Goal: Find specific page/section: Find specific page/section

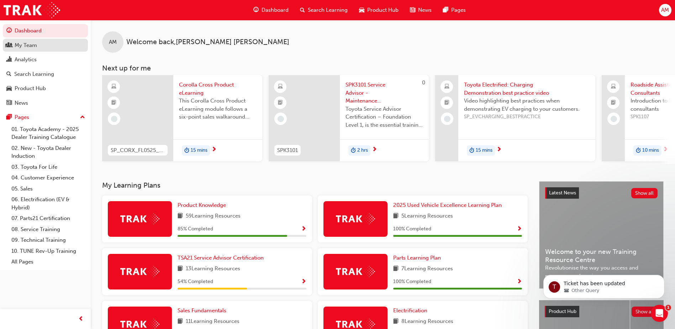
drag, startPoint x: 0, startPoint y: 0, endPoint x: 44, endPoint y: 45, distance: 62.9
click at [44, 45] on div "My Team" at bounding box center [45, 45] width 78 height 9
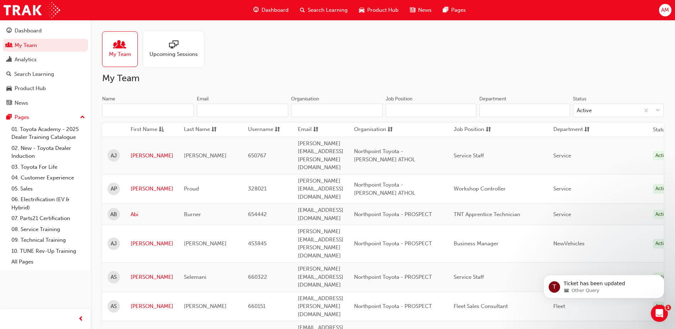
click at [125, 111] on input "Name" at bounding box center [148, 110] width 92 height 14
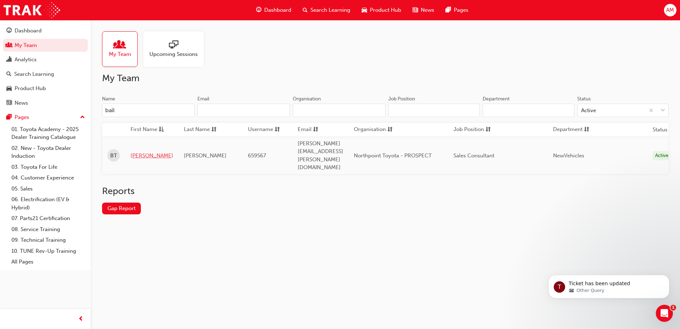
type input "bail"
click at [135, 151] on link "[PERSON_NAME]" at bounding box center [152, 155] width 43 height 8
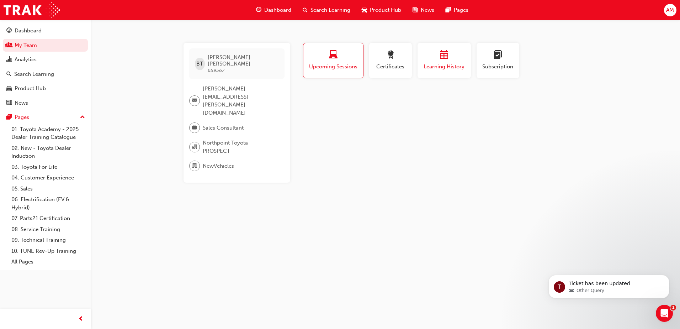
click at [430, 60] on div "button" at bounding box center [444, 55] width 43 height 11
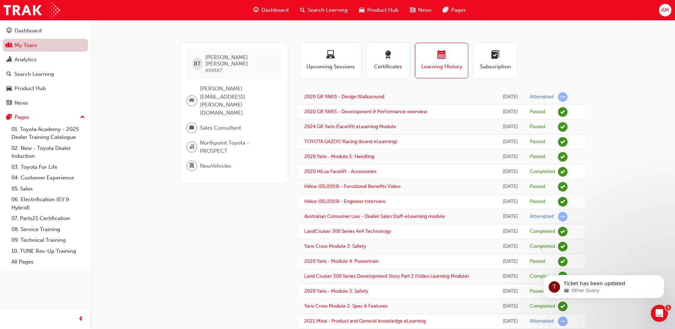
click at [49, 46] on link "My Team" at bounding box center [45, 45] width 85 height 13
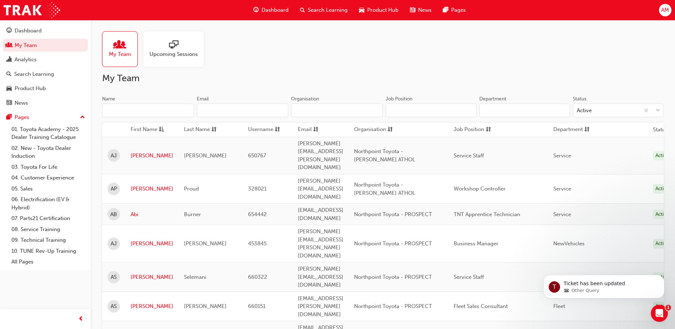
click at [144, 113] on input "Name" at bounding box center [148, 110] width 92 height 14
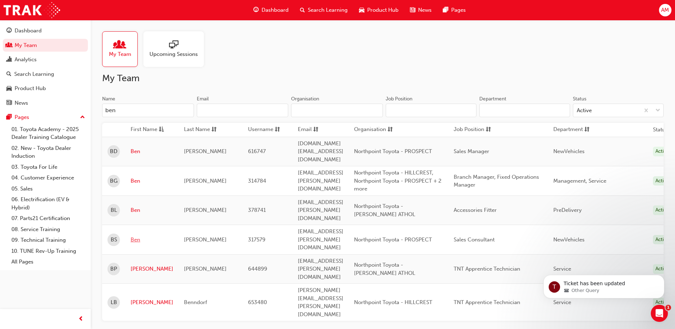
type input "ben"
click at [139, 235] on link "Ben" at bounding box center [152, 239] width 43 height 8
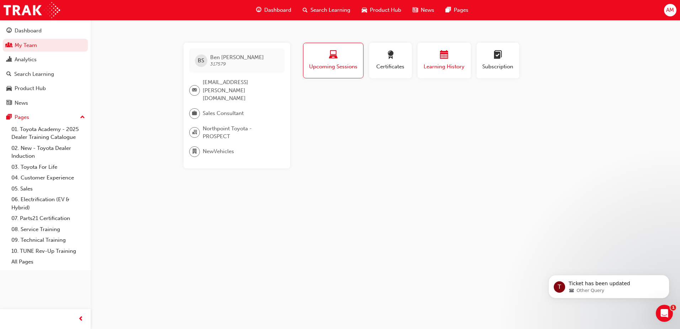
click at [436, 62] on div "Learning History" at bounding box center [444, 60] width 43 height 20
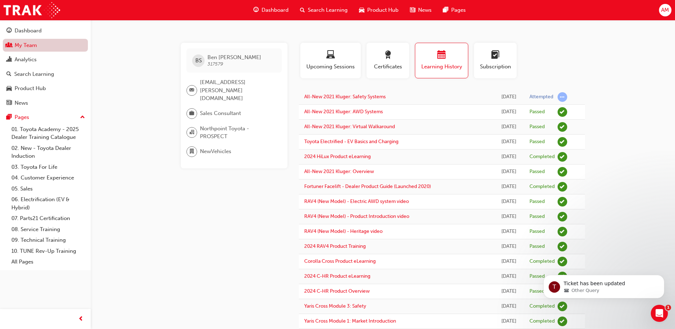
click at [49, 48] on link "My Team" at bounding box center [45, 45] width 85 height 13
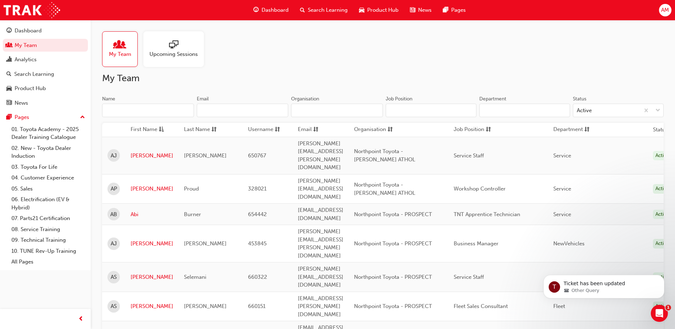
click at [133, 110] on input "Name" at bounding box center [148, 110] width 92 height 14
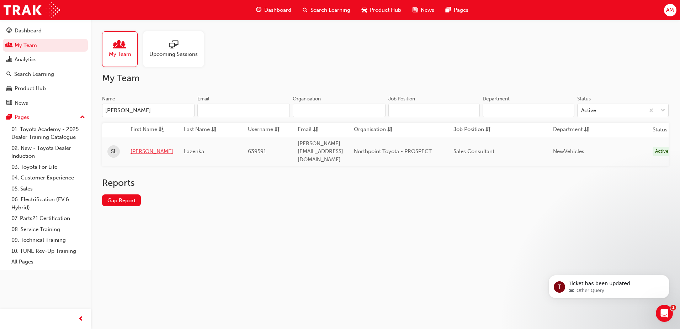
type input "[PERSON_NAME]"
click at [137, 147] on link "[PERSON_NAME]" at bounding box center [152, 151] width 43 height 8
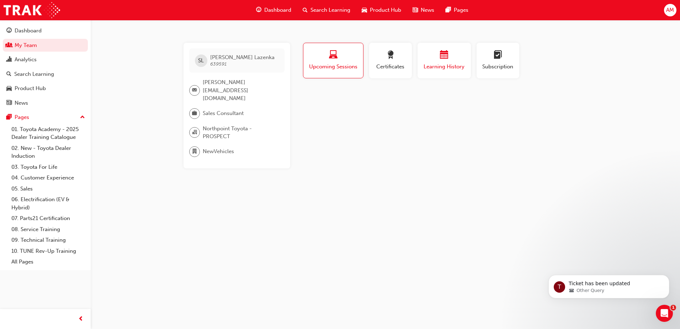
click at [436, 63] on span "Learning History" at bounding box center [444, 67] width 43 height 8
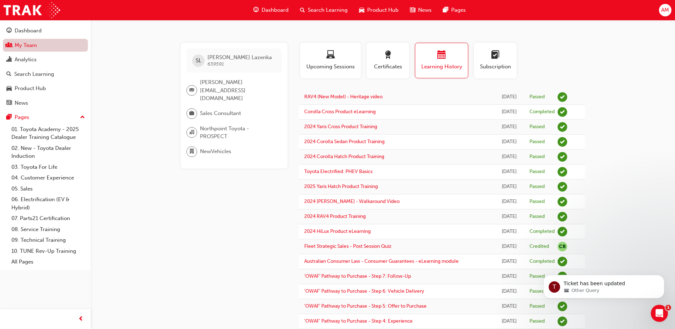
click at [30, 41] on link "My Team" at bounding box center [45, 45] width 85 height 13
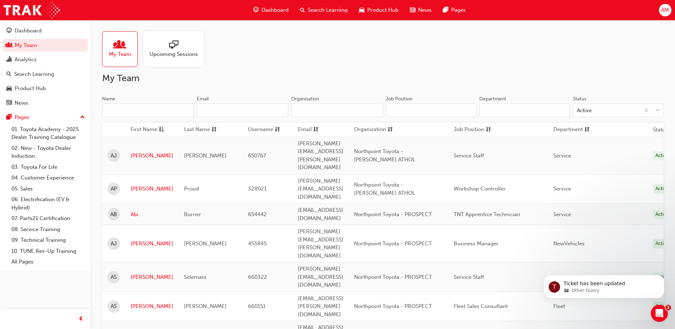
click at [122, 112] on input "Name" at bounding box center [148, 110] width 92 height 14
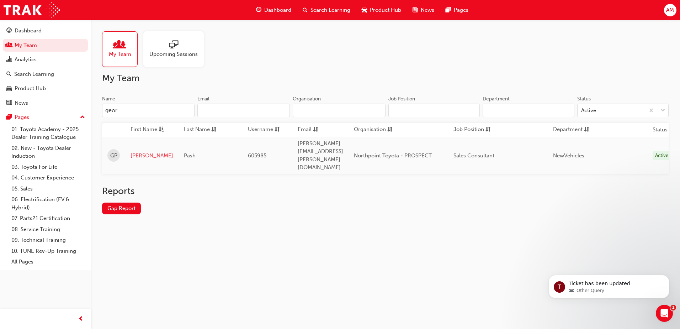
type input "geor"
click at [137, 151] on link "[PERSON_NAME]" at bounding box center [152, 155] width 43 height 8
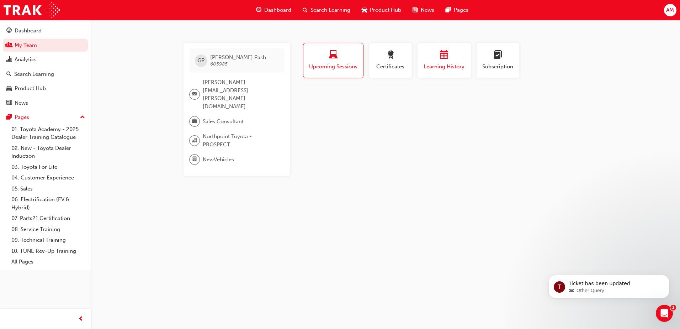
click at [451, 64] on span "Learning History" at bounding box center [444, 67] width 43 height 8
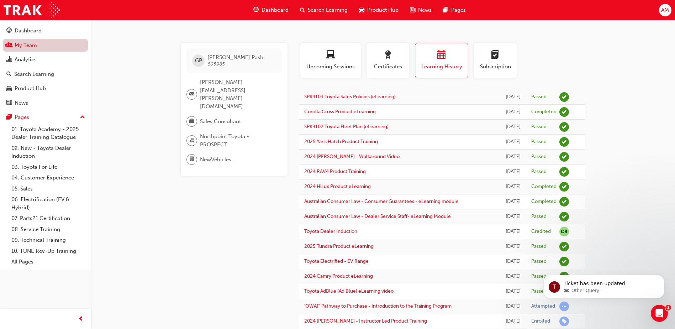
click at [34, 43] on link "My Team" at bounding box center [45, 45] width 85 height 13
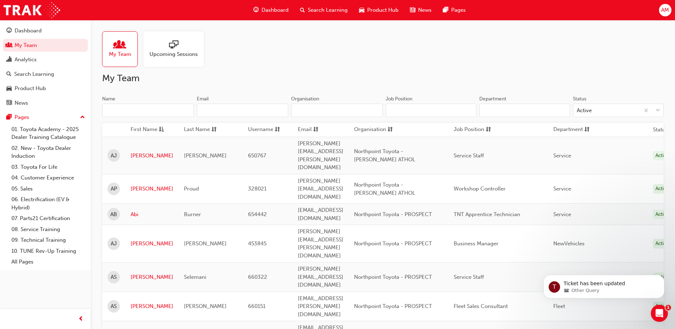
click at [135, 111] on input "Name" at bounding box center [148, 110] width 92 height 14
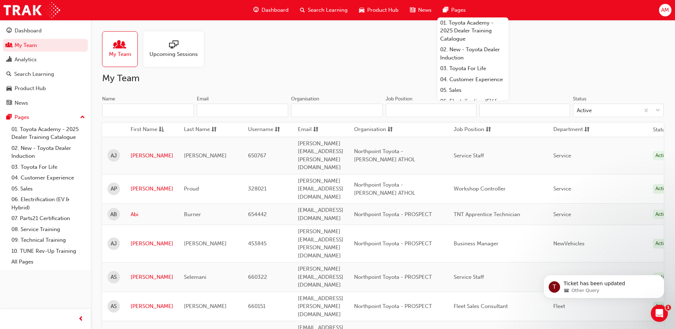
click at [131, 110] on input "Name" at bounding box center [148, 110] width 92 height 14
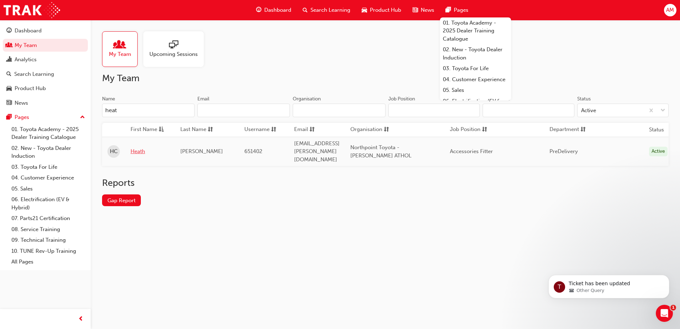
type input "heat"
click at [135, 148] on link "Heath" at bounding box center [150, 151] width 39 height 8
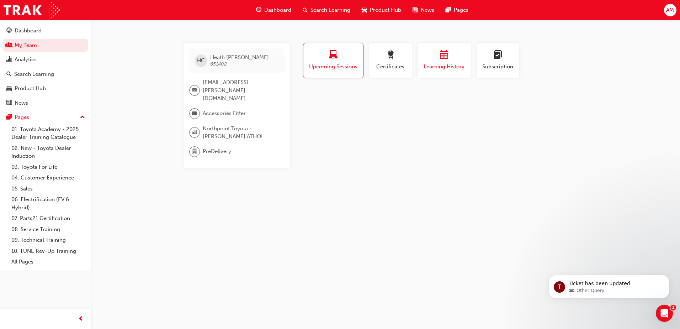
click at [445, 55] on span "calendar-icon" at bounding box center [444, 55] width 9 height 10
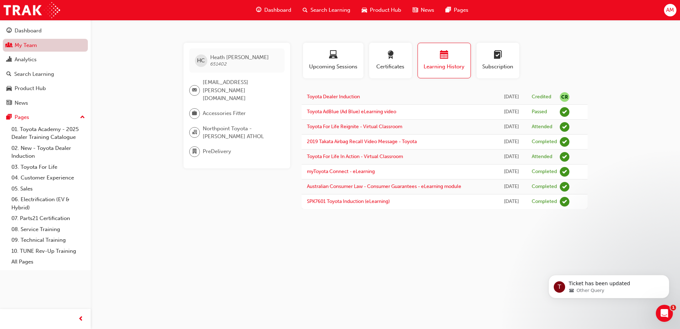
click at [43, 47] on link "My Team" at bounding box center [45, 45] width 85 height 13
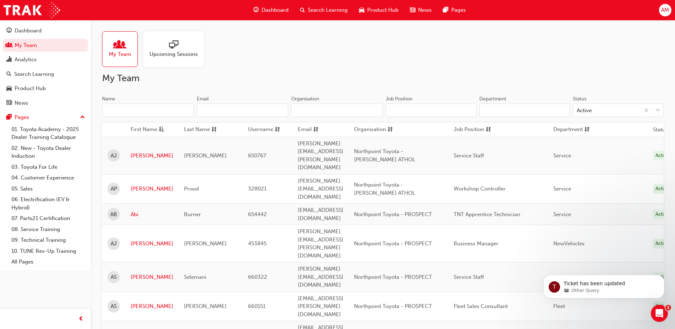
click at [137, 110] on input "Name" at bounding box center [148, 110] width 92 height 14
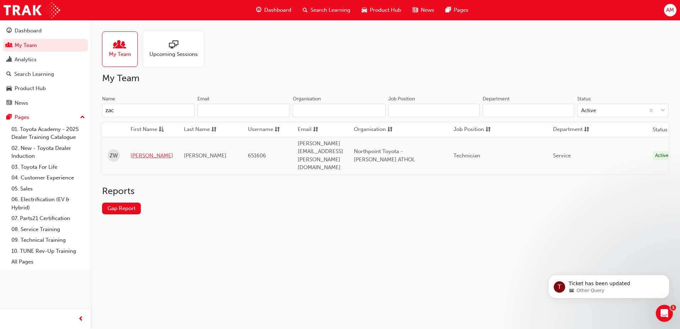
type input "zac"
click at [143, 151] on link "[PERSON_NAME]" at bounding box center [152, 155] width 43 height 8
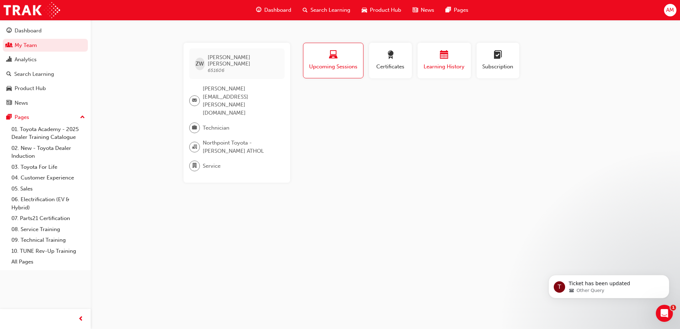
click at [429, 61] on div "Learning History" at bounding box center [444, 60] width 43 height 20
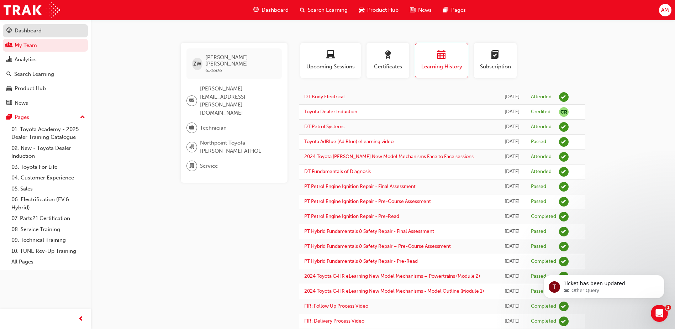
click at [47, 29] on div "Dashboard" at bounding box center [45, 30] width 78 height 9
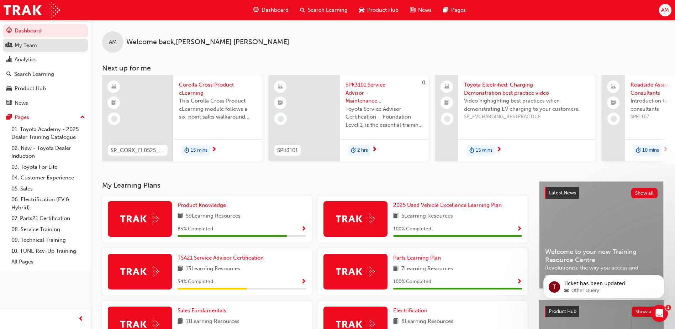
click at [53, 45] on div "My Team" at bounding box center [45, 45] width 78 height 9
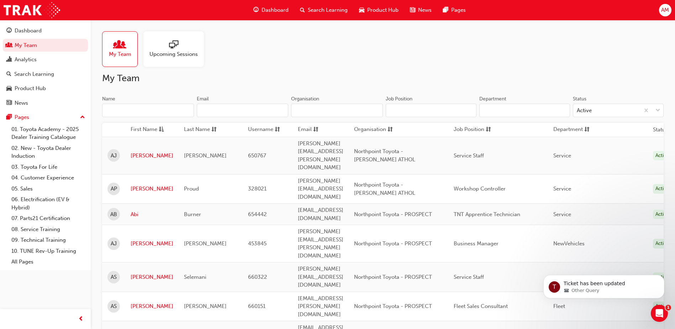
click at [125, 109] on input "Name" at bounding box center [148, 110] width 92 height 14
click at [135, 103] on div "Name" at bounding box center [148, 99] width 92 height 9
click at [135, 103] on input "Name" at bounding box center [148, 110] width 92 height 14
click at [133, 113] on input "Name" at bounding box center [148, 110] width 92 height 14
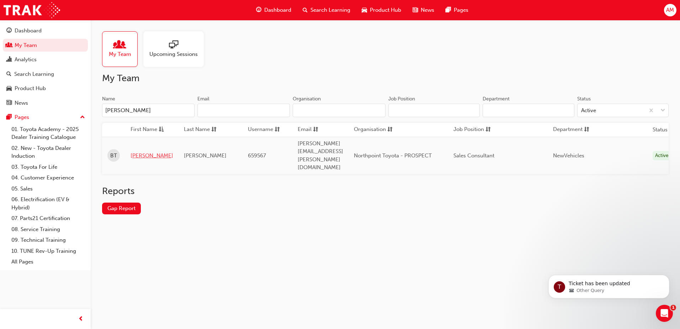
type input "[PERSON_NAME]"
click at [139, 151] on link "[PERSON_NAME]" at bounding box center [152, 155] width 43 height 8
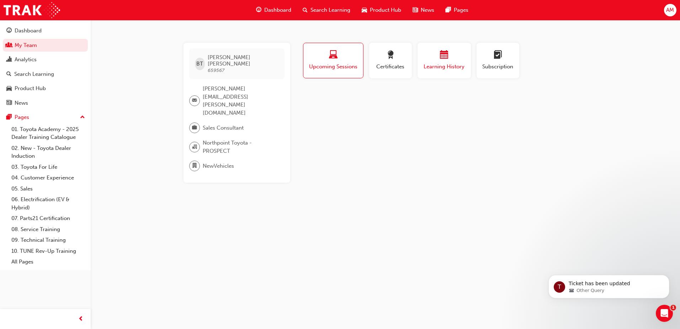
click at [446, 55] on span "calendar-icon" at bounding box center [444, 55] width 9 height 10
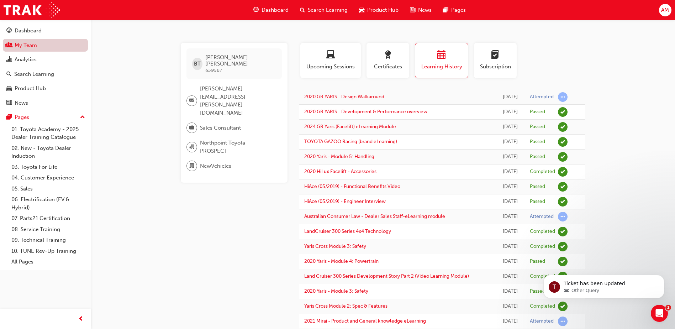
click at [40, 50] on link "My Team" at bounding box center [45, 45] width 85 height 13
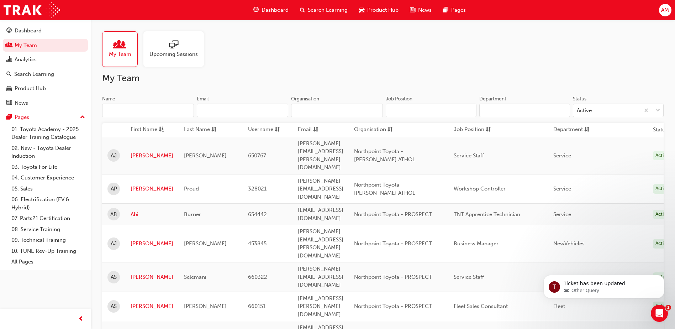
click at [175, 113] on input "Name" at bounding box center [148, 110] width 92 height 14
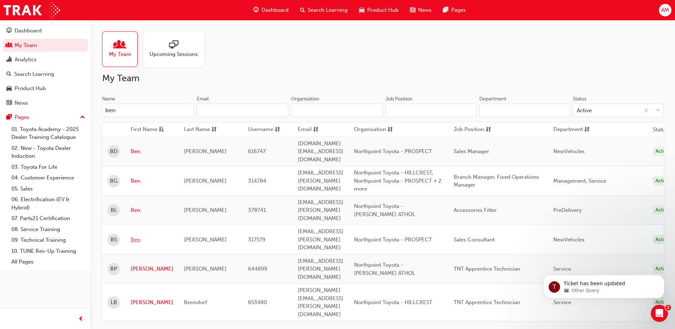
type input "ben"
click at [136, 235] on link "Ben" at bounding box center [152, 239] width 43 height 8
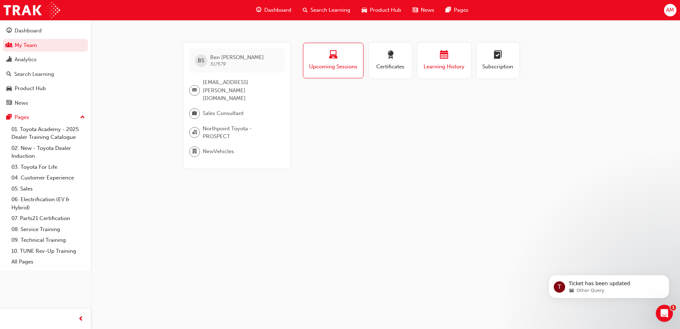
click at [431, 63] on span "Learning History" at bounding box center [444, 67] width 43 height 8
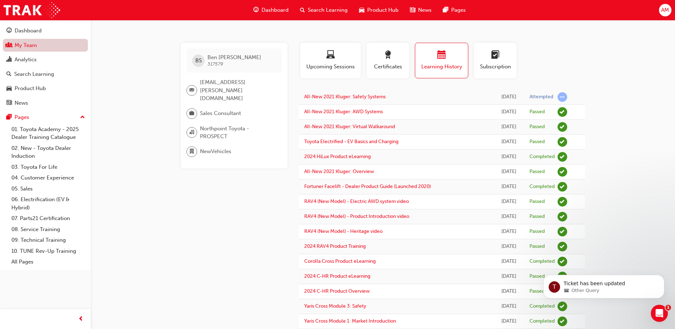
click at [39, 48] on link "My Team" at bounding box center [45, 45] width 85 height 13
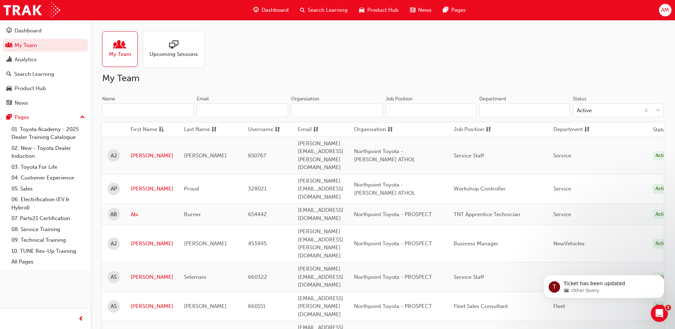
click at [153, 113] on input "Name" at bounding box center [148, 110] width 92 height 14
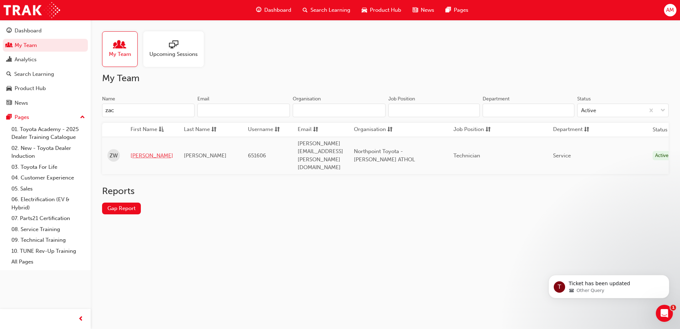
type input "zac"
click at [145, 151] on link "[PERSON_NAME]" at bounding box center [152, 155] width 43 height 8
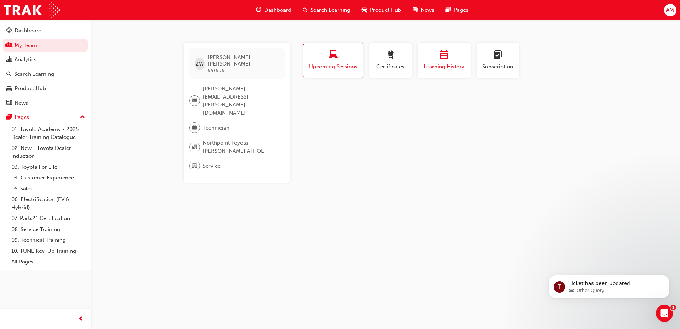
click at [447, 70] on span "Learning History" at bounding box center [444, 67] width 43 height 8
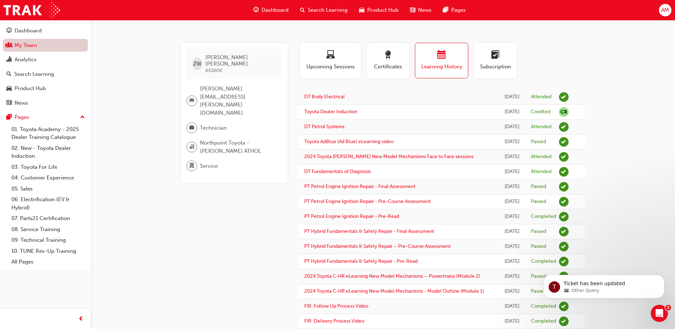
click at [36, 43] on link "My Team" at bounding box center [45, 45] width 85 height 13
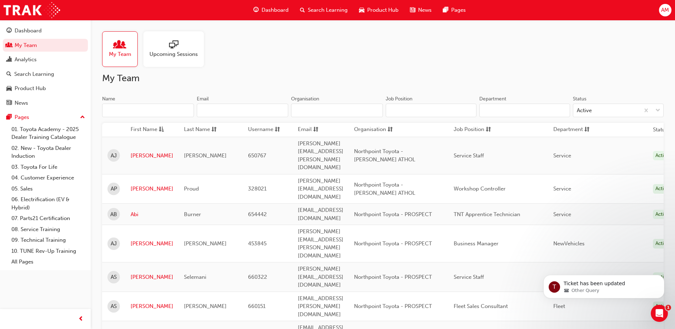
click at [126, 112] on input "Name" at bounding box center [148, 110] width 92 height 14
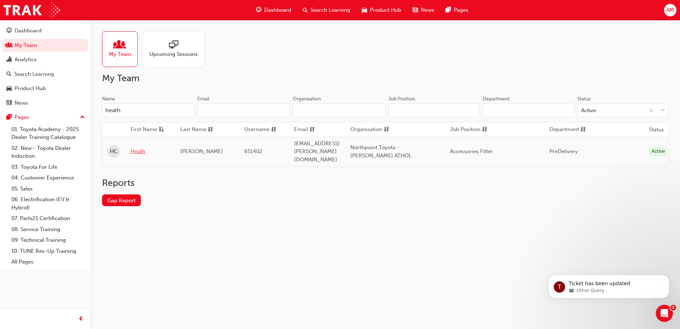
type input "heath"
click at [135, 147] on link "Heath" at bounding box center [150, 151] width 39 height 8
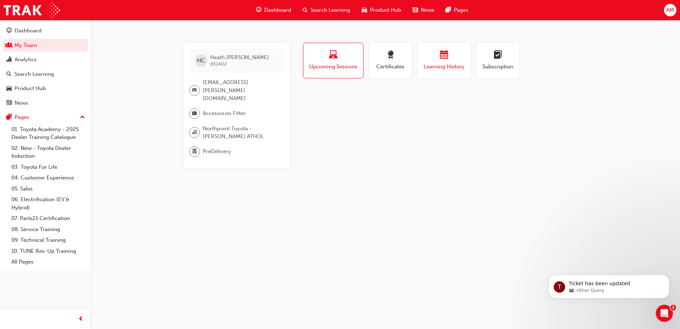
click at [433, 65] on span "Learning History" at bounding box center [444, 67] width 43 height 8
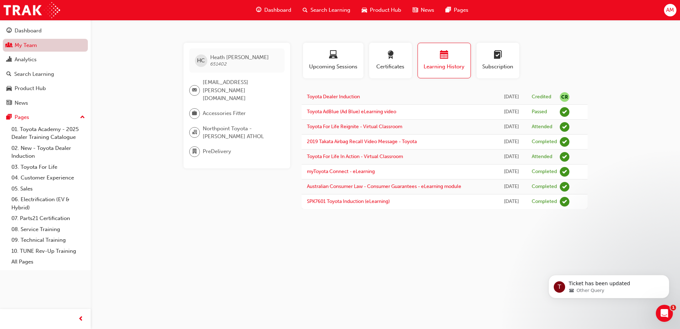
click at [29, 49] on link "My Team" at bounding box center [45, 45] width 85 height 13
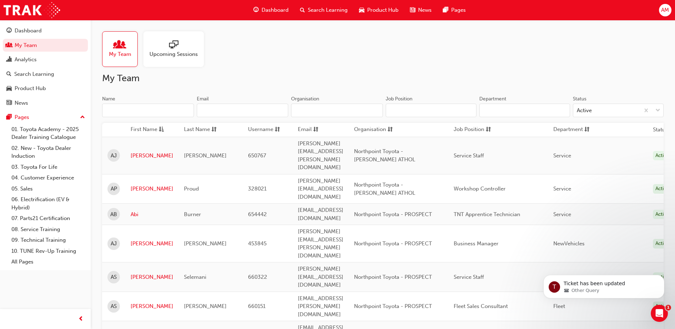
click at [138, 106] on input "Name" at bounding box center [148, 110] width 92 height 14
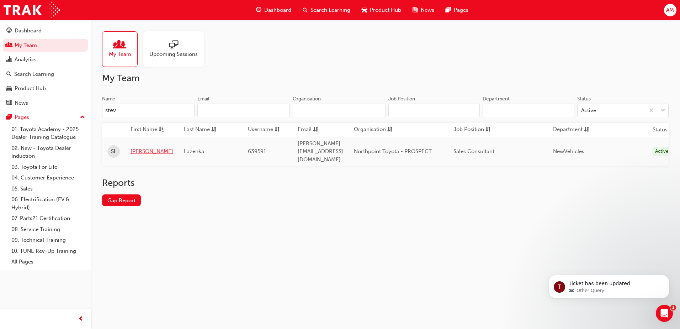
type input "stev"
click at [141, 147] on link "[PERSON_NAME]" at bounding box center [152, 151] width 43 height 8
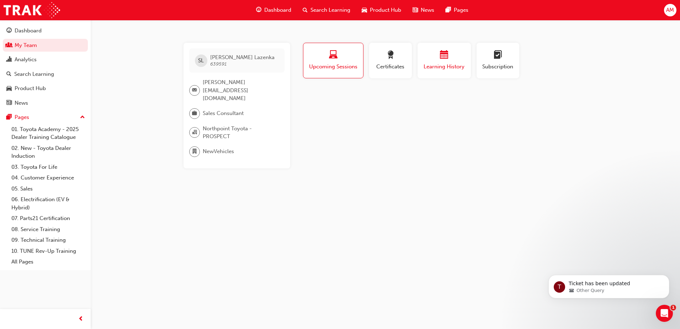
click at [436, 60] on div "button" at bounding box center [444, 55] width 43 height 11
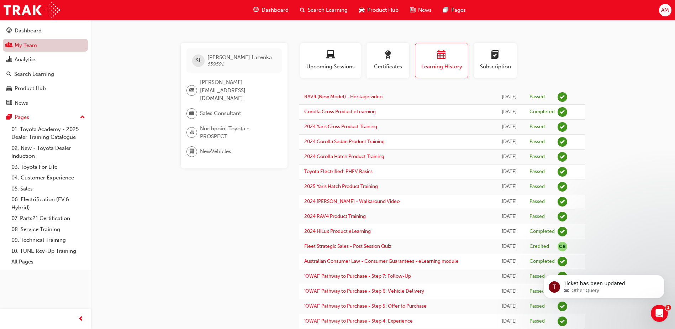
click at [47, 43] on link "My Team" at bounding box center [45, 45] width 85 height 13
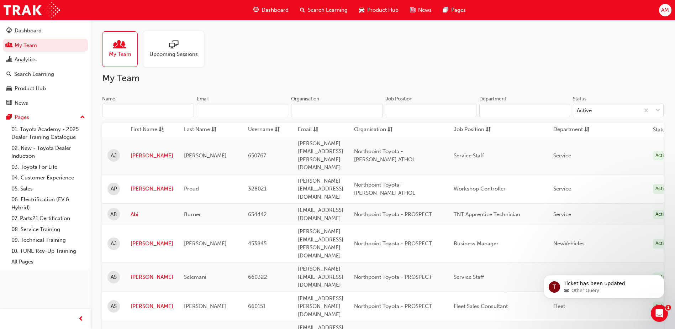
click at [133, 111] on input "Name" at bounding box center [148, 110] width 92 height 14
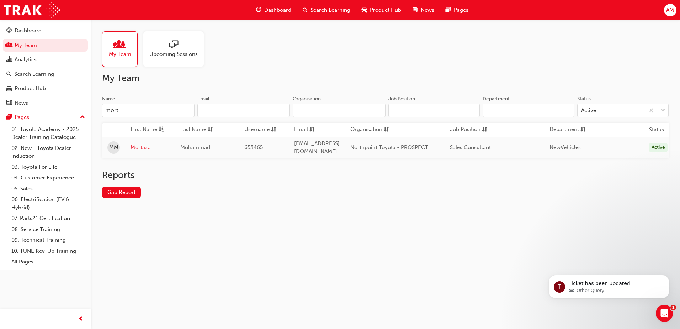
type input "mort"
click at [146, 143] on link "Mortaza" at bounding box center [150, 147] width 39 height 8
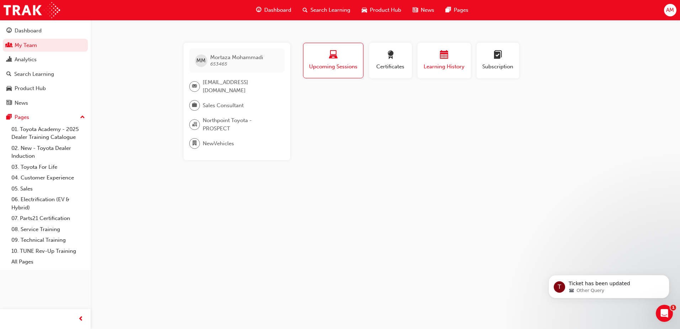
click at [441, 66] on span "Learning History" at bounding box center [444, 67] width 43 height 8
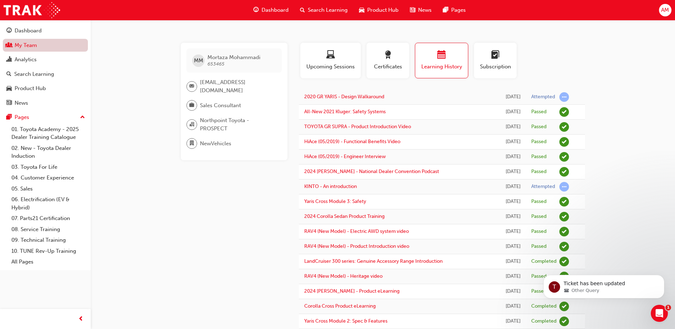
click at [43, 44] on link "My Team" at bounding box center [45, 45] width 85 height 13
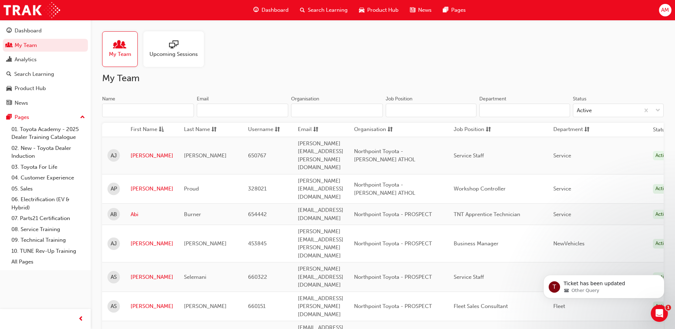
click at [126, 106] on input "Name" at bounding box center [148, 110] width 92 height 14
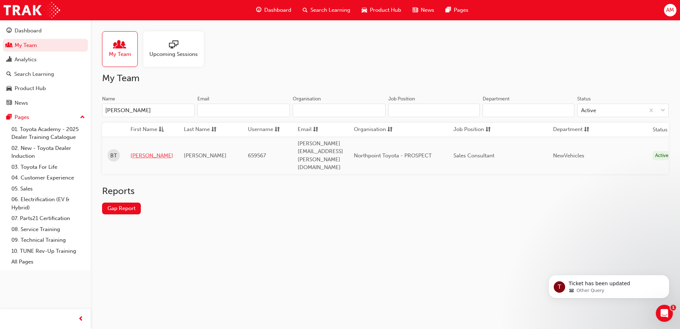
type input "[PERSON_NAME]"
click at [145, 151] on link "[PERSON_NAME]" at bounding box center [152, 155] width 43 height 8
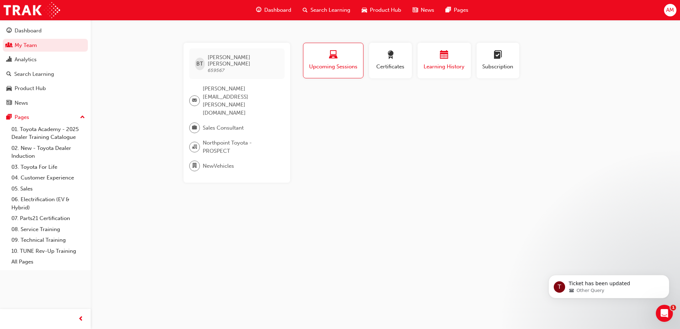
click at [452, 56] on div "button" at bounding box center [444, 55] width 43 height 11
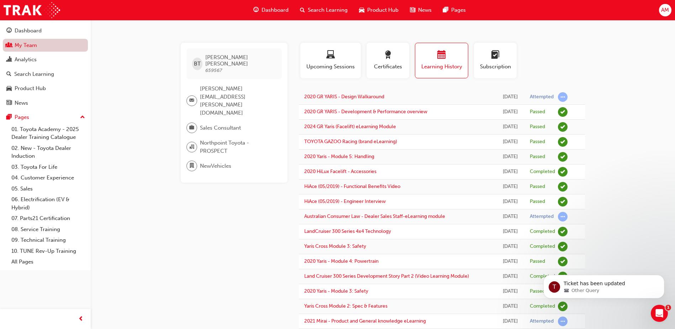
click at [23, 41] on link "My Team" at bounding box center [45, 45] width 85 height 13
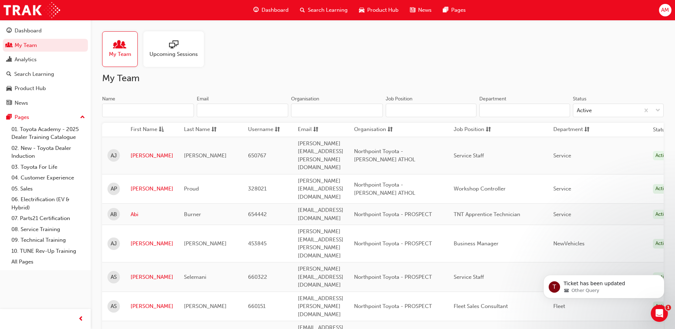
click at [145, 106] on input "Name" at bounding box center [148, 110] width 92 height 14
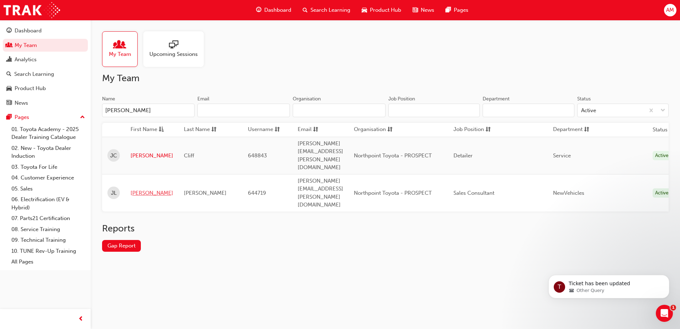
type input "[PERSON_NAME]"
click at [137, 189] on link "[PERSON_NAME]" at bounding box center [152, 193] width 43 height 8
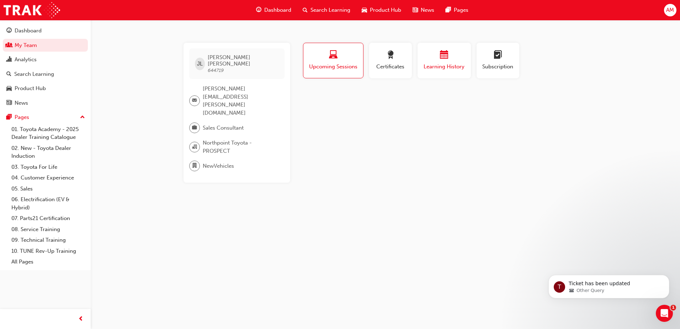
click at [430, 52] on div "button" at bounding box center [444, 55] width 43 height 11
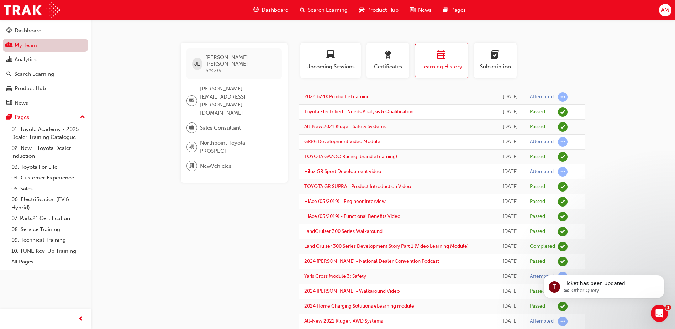
click at [41, 46] on link "My Team" at bounding box center [45, 45] width 85 height 13
